Goal: Check status: Check status

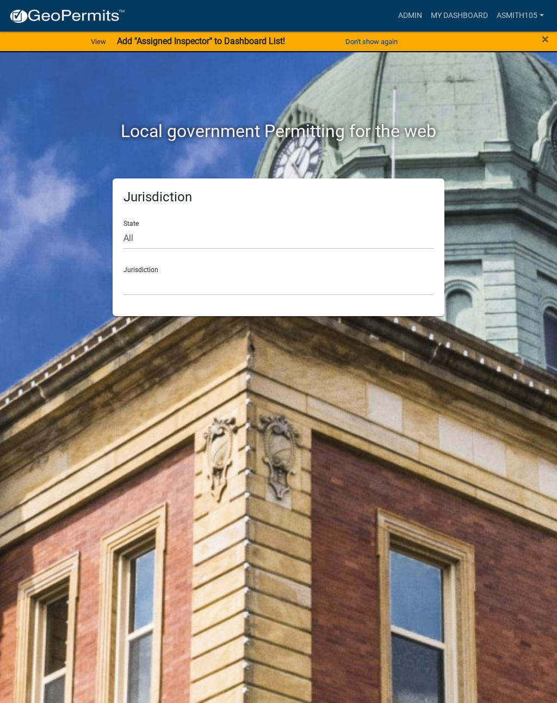
click at [127, 268] on div "Jurisdiction [GEOGRAPHIC_DATA], [US_STATE] [GEOGRAPHIC_DATA], [US_STATE][PERSON…" at bounding box center [279, 277] width 310 height 38
click at [134, 276] on select "[GEOGRAPHIC_DATA], [US_STATE] [GEOGRAPHIC_DATA], [US_STATE][PERSON_NAME][GEOGRA…" at bounding box center [279, 284] width 310 height 22
click at [131, 232] on select "All [US_STATE] [US_STATE] [US_STATE] [US_STATE] [US_STATE] [US_STATE] [US_STATE…" at bounding box center [279, 238] width 310 height 22
click at [303, 240] on select "All [US_STATE] [US_STATE] [US_STATE] [US_STATE] [US_STATE] [US_STATE] [US_STATE…" at bounding box center [279, 238] width 310 height 22
select select "[US_STATE]"
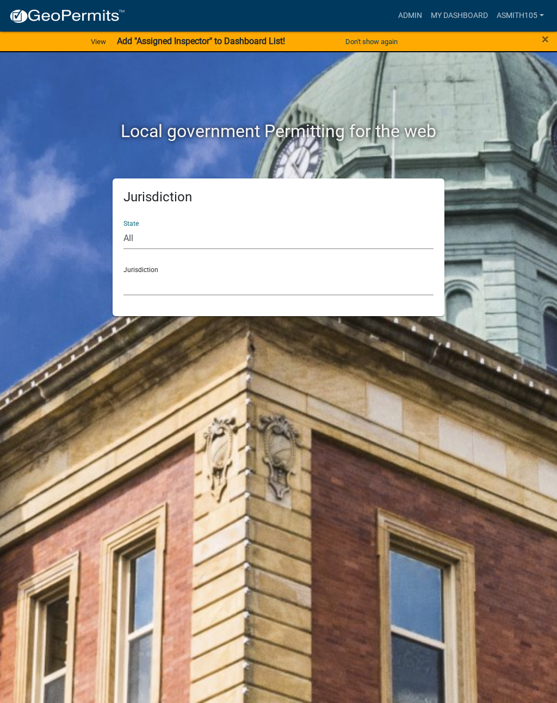
click at [332, 280] on select "[GEOGRAPHIC_DATA], [US_STATE][PERSON_NAME][GEOGRAPHIC_DATA], [US_STATE][PERSON_…" at bounding box center [279, 284] width 310 height 22
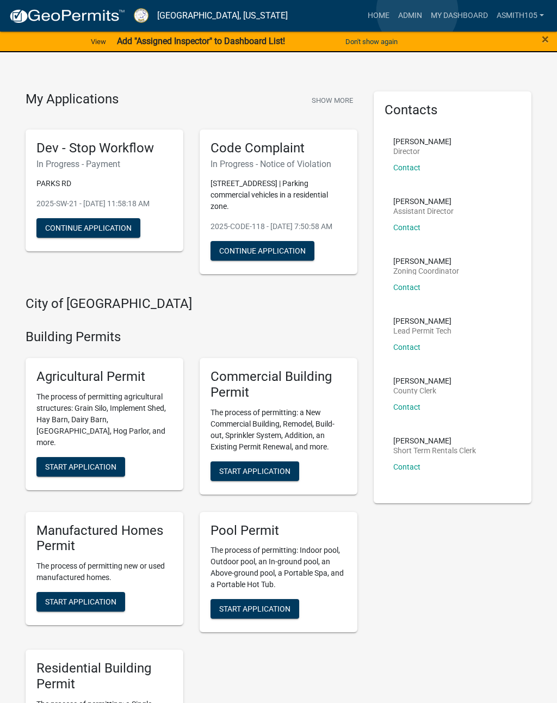
click at [418, 11] on link "Admin" at bounding box center [410, 15] width 33 height 21
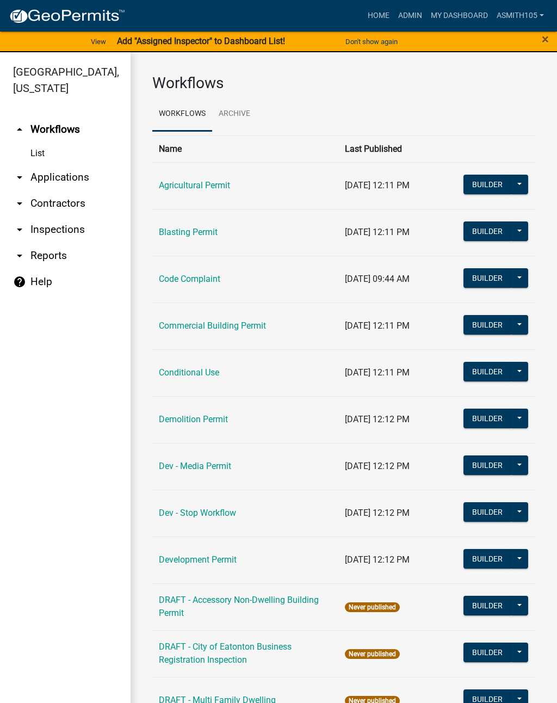
click at [168, 274] on link "Code Complaint" at bounding box center [189, 279] width 61 height 10
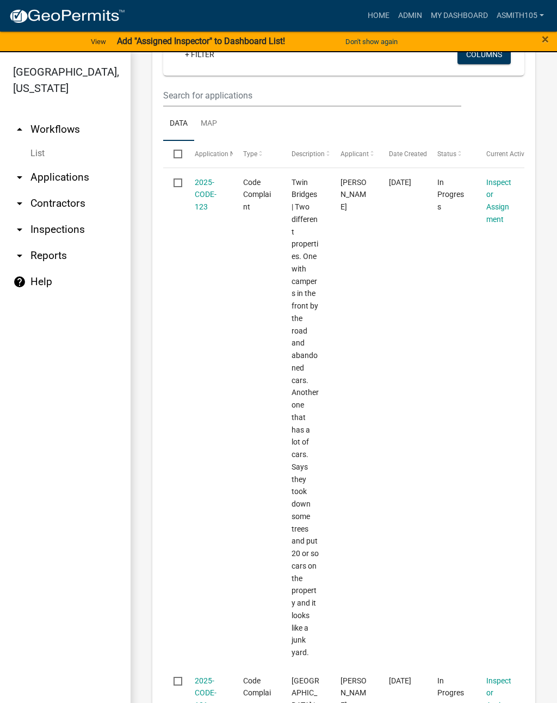
scroll to position [251, 0]
click at [207, 188] on link "2025-CODE-123" at bounding box center [206, 194] width 22 height 34
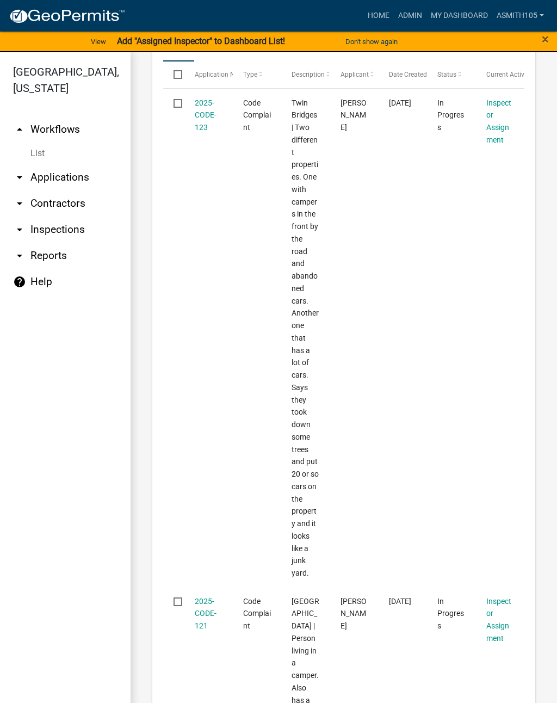
scroll to position [309, 0]
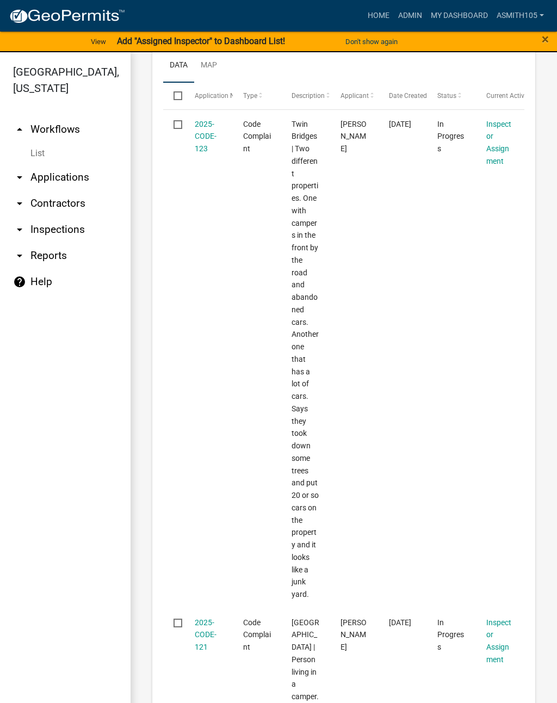
click at [200, 131] on link "2025-CODE-123" at bounding box center [206, 137] width 22 height 34
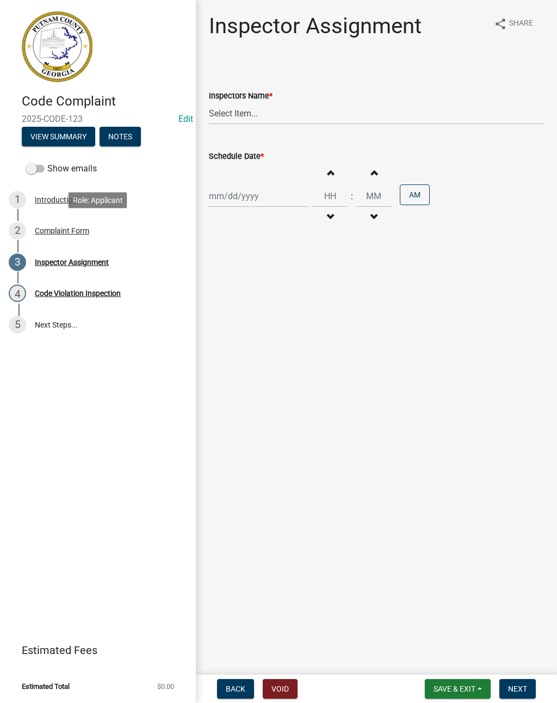
click at [67, 236] on div "2 Complaint Form" at bounding box center [94, 230] width 170 height 17
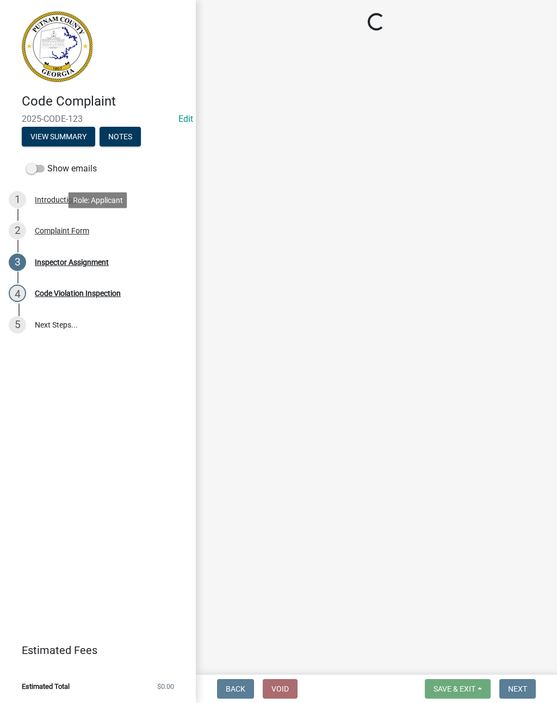
select select "76170ab1-b25a-468b-8231-d5eb0e85b261"
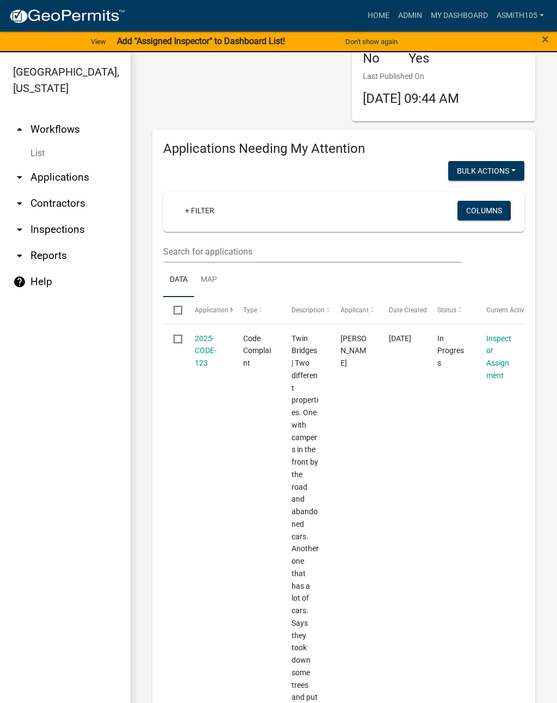
click at [44, 132] on link "arrow_drop_up Workflows" at bounding box center [65, 129] width 131 height 26
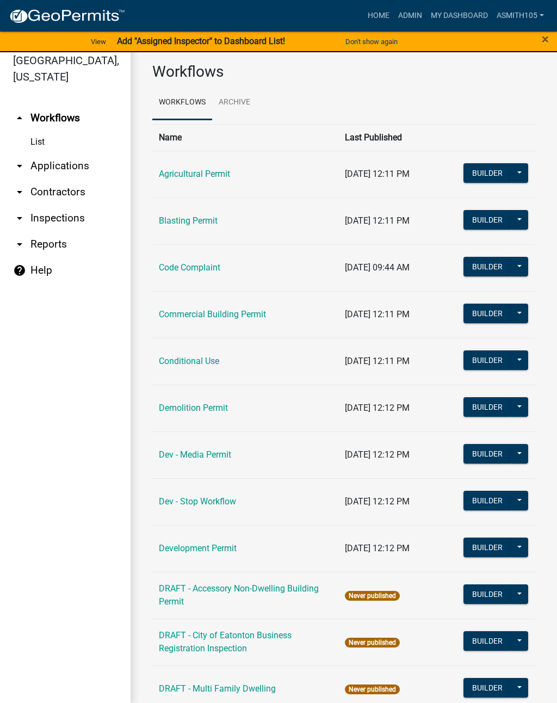
scroll to position [13, 0]
